Goal: Task Accomplishment & Management: Complete application form

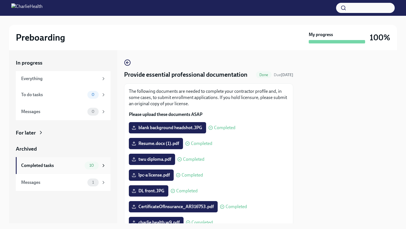
click at [83, 167] on div "Completed tasks 10" at bounding box center [63, 166] width 85 height 8
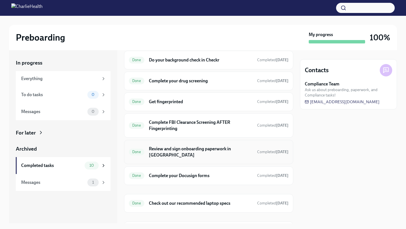
scroll to position [60, 0]
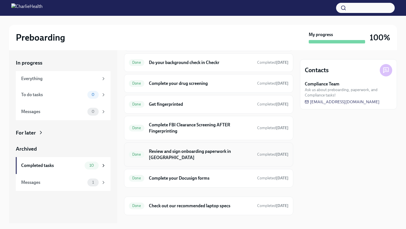
click at [199, 152] on h6 "Review and sign onboarding paperwork in [GEOGRAPHIC_DATA]" at bounding box center [201, 154] width 104 height 12
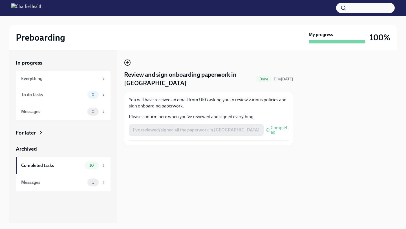
click at [127, 64] on icon "button" at bounding box center [126, 63] width 1 height 2
